Goal: Check status: Check status

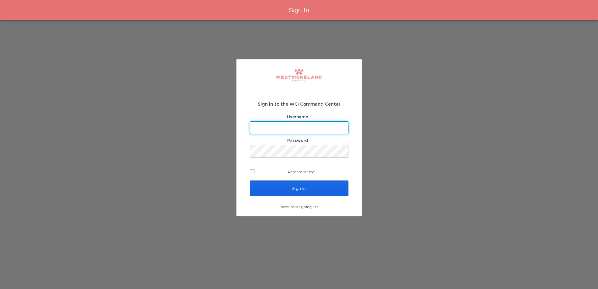
type input "[EMAIL_ADDRESS][PERSON_NAME][DOMAIN_NAME]"
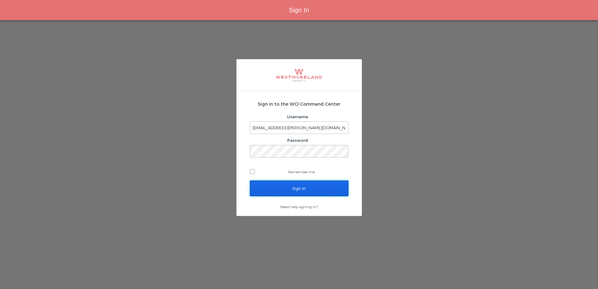
click at [293, 189] on input "Sign In" at bounding box center [299, 188] width 99 height 16
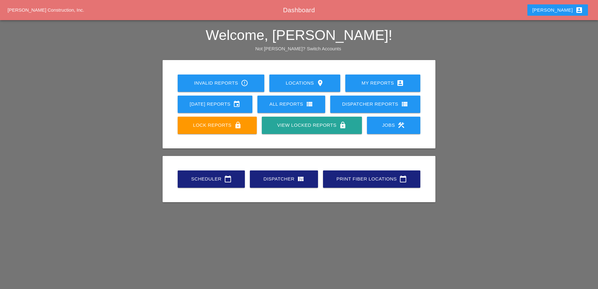
click at [219, 101] on div "[DATE] Reports event" at bounding box center [215, 104] width 55 height 8
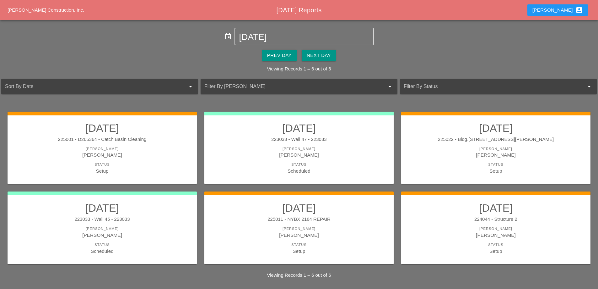
click at [276, 57] on div "Prev Day" at bounding box center [279, 55] width 24 height 7
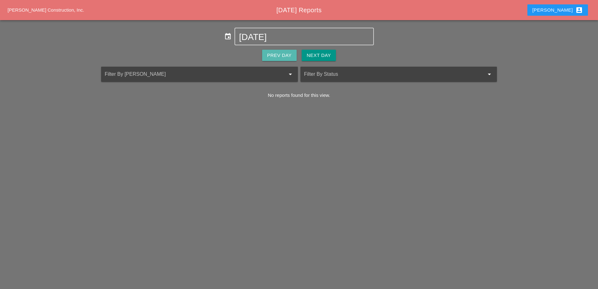
click at [276, 57] on div "Prev Day" at bounding box center [279, 55] width 24 height 7
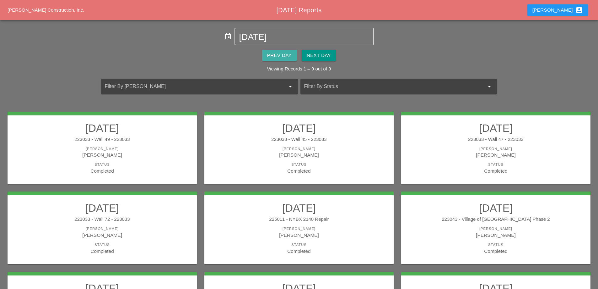
click at [276, 57] on div "Prev Day" at bounding box center [279, 55] width 24 height 7
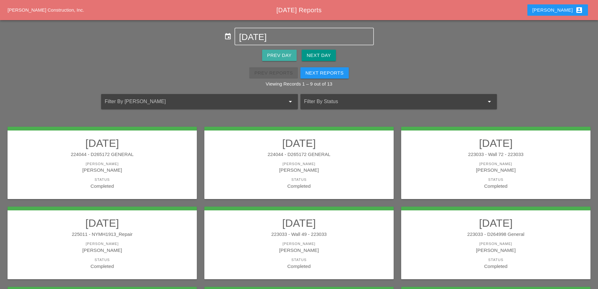
click at [270, 52] on div "Prev Day" at bounding box center [279, 55] width 24 height 7
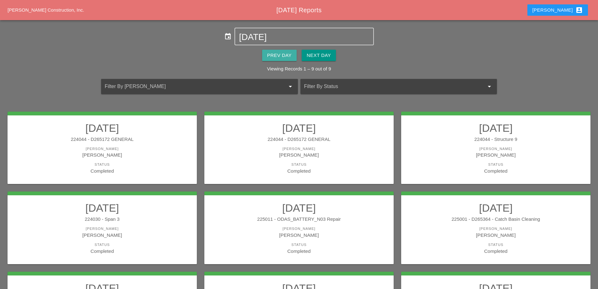
click at [276, 57] on div "Prev Day" at bounding box center [279, 55] width 24 height 7
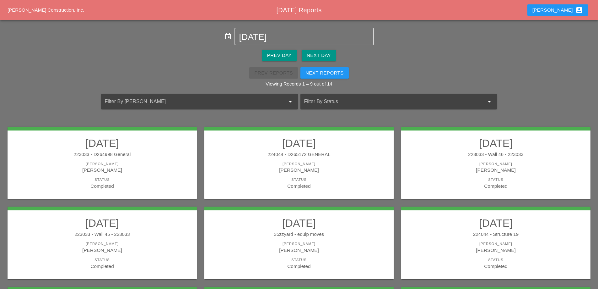
click at [286, 54] on div "Prev Day" at bounding box center [279, 55] width 24 height 7
